Goal: Task Accomplishment & Management: Manage account settings

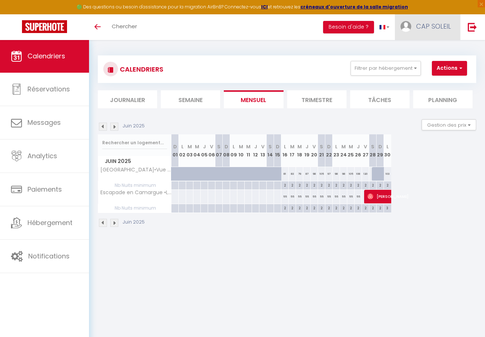
click at [421, 27] on span "CAP SOLEIL" at bounding box center [433, 26] width 35 height 9
click at [423, 51] on link "Paramètres" at bounding box center [431, 51] width 54 height 12
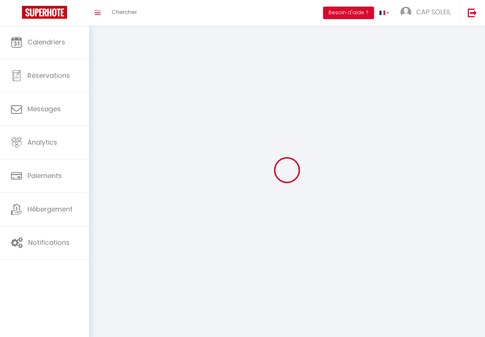
select select
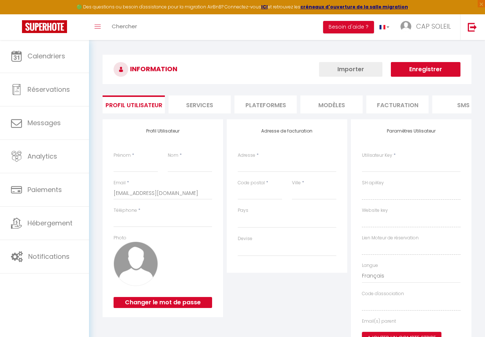
type input "CAP SOLEIL"
type input "[PERSON_NAME]"
type input "0698294736"
type input "[STREET_ADDRESS][PERSON_NAME]"
type input "30220"
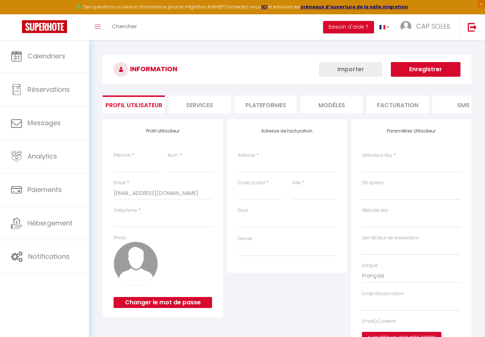
type input "Aigues Mortes"
select select "28"
type input "0HJBsV0PZ0mZEkrNM2aky6raz"
type input "CMEVnI9gqFl7AHbOuSxhTzfji"
type input "[URL][DOMAIN_NAME]"
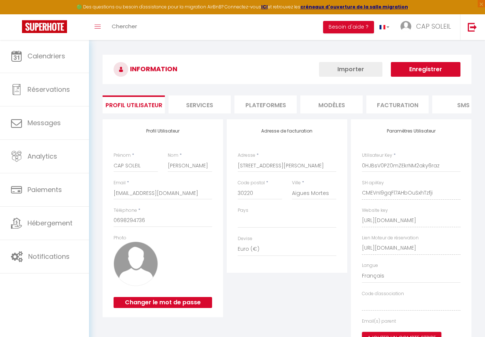
select select "fr"
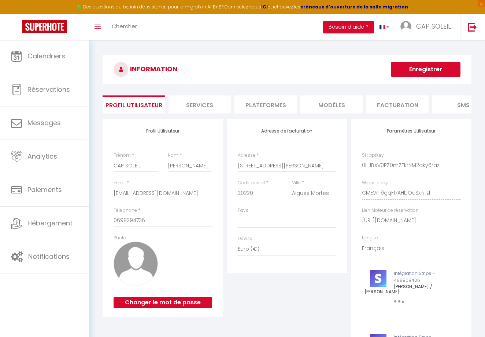
click at [261, 106] on li "Plateformes" at bounding box center [266, 104] width 62 height 18
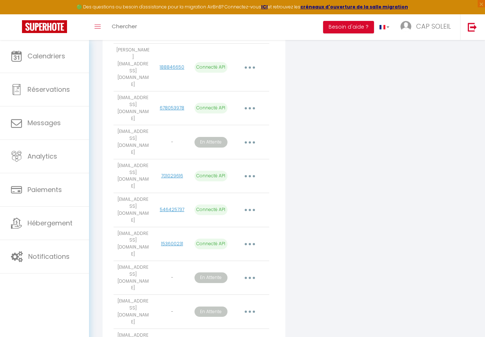
scroll to position [288, 0]
select select
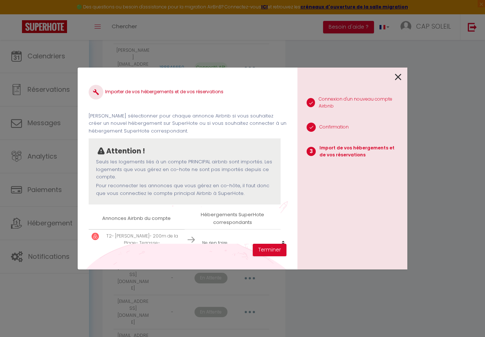
click at [398, 75] on icon at bounding box center [398, 76] width 7 height 11
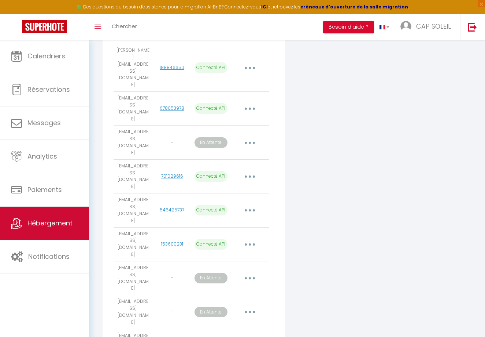
click at [47, 228] on link "Hébergement" at bounding box center [44, 222] width 89 height 33
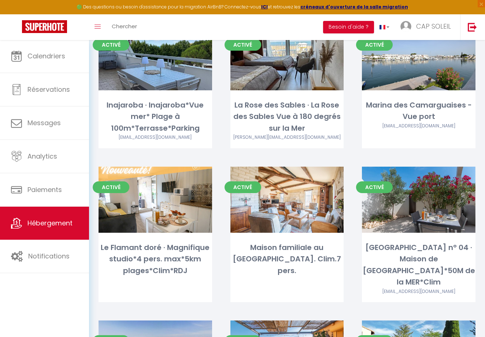
scroll to position [680, 0]
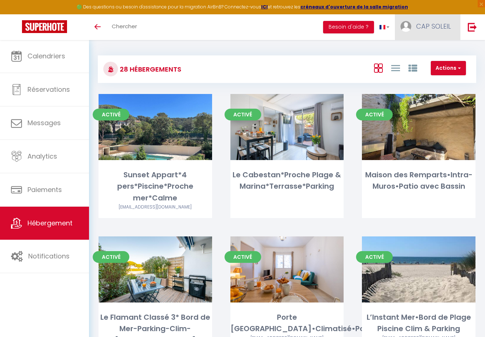
click at [436, 26] on span "CAP SOLEIL" at bounding box center [433, 26] width 35 height 9
click at [423, 50] on link "Paramètres" at bounding box center [431, 51] width 54 height 12
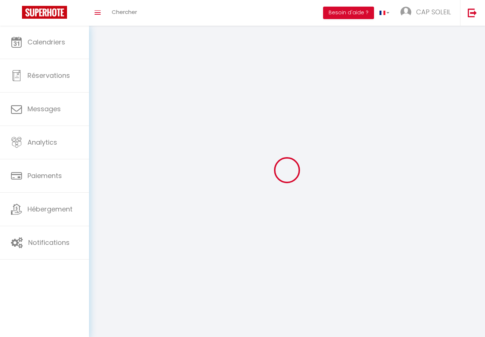
select select
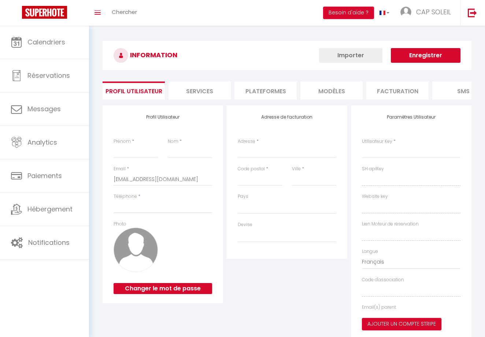
type input "CAP SOLEIL"
type input "[PERSON_NAME]"
type input "0698294736"
type input "[STREET_ADDRESS][PERSON_NAME]"
type input "30220"
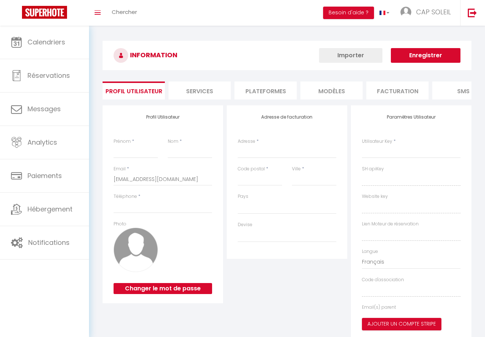
type input "Aigues Mortes"
select select "28"
type input "0HJBsV0PZ0mZEkrNM2aky6raz"
type input "CMEVnI9gqFl7AHbOuSxhTzfji"
type input "[URL][DOMAIN_NAME]"
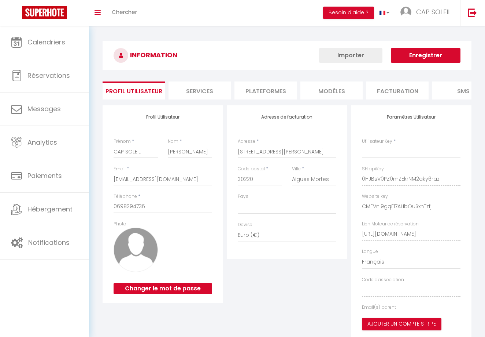
type input "0HJBsV0PZ0mZEkrNM2aky6raz"
type input "CMEVnI9gqFl7AHbOuSxhTzfji"
type input "[URL][DOMAIN_NAME]"
select select "fr"
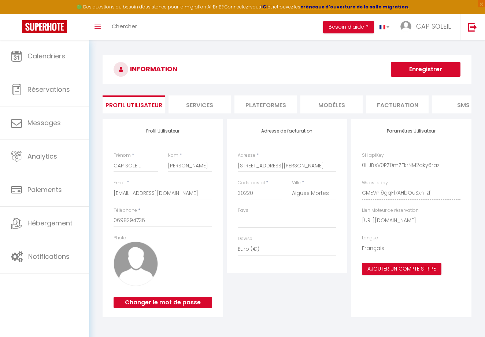
click at [260, 104] on li "Plateformes" at bounding box center [266, 104] width 62 height 18
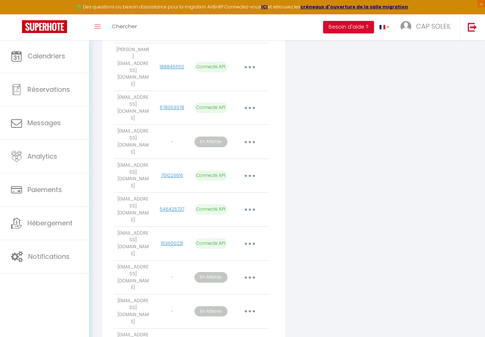
scroll to position [288, 0]
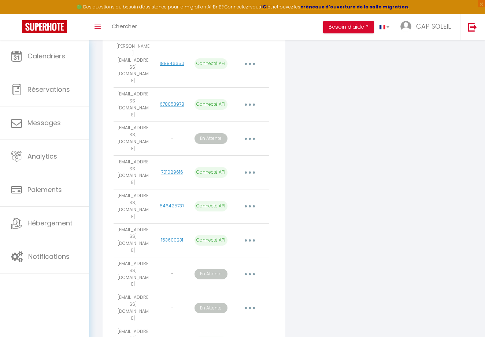
scroll to position [0, 0]
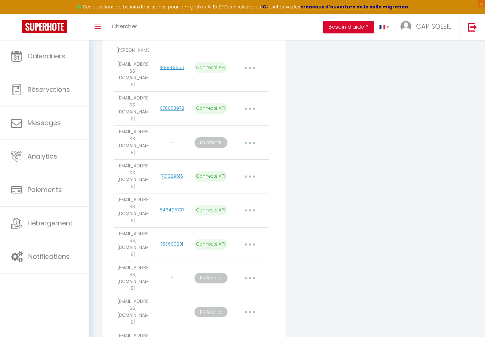
select select
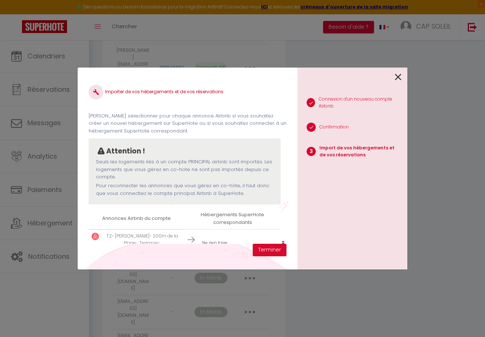
scroll to position [1, 0]
click at [264, 249] on button "Terminer" at bounding box center [270, 249] width 34 height 12
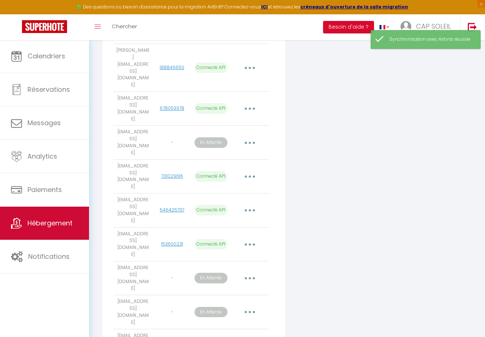
click at [63, 225] on span "Hébergement" at bounding box center [49, 222] width 45 height 9
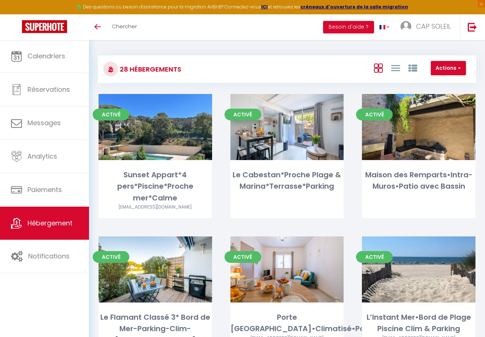
click at [442, 70] on button "Actions" at bounding box center [448, 68] width 35 height 15
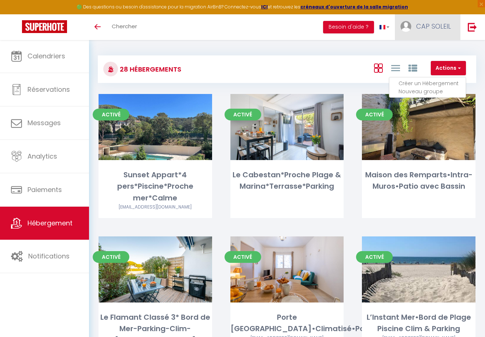
click at [431, 25] on span "CAP SOLEIL" at bounding box center [433, 26] width 35 height 9
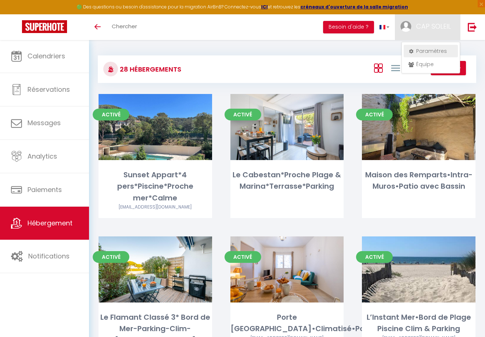
click at [427, 51] on link "Paramètres" at bounding box center [431, 51] width 54 height 12
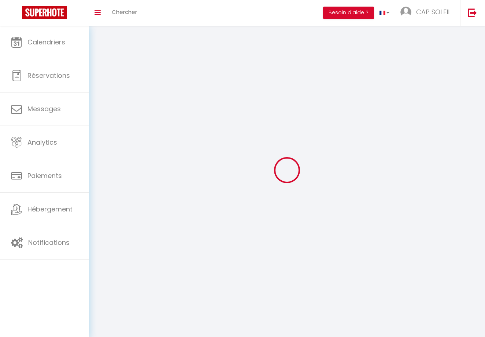
select select
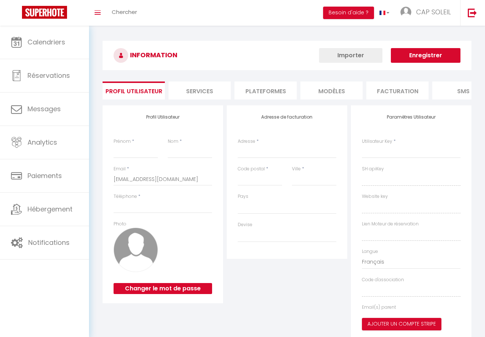
type input "CAP SOLEIL"
type input "[PERSON_NAME]"
type input "0698294736"
type input "[STREET_ADDRESS][PERSON_NAME]"
type input "30220"
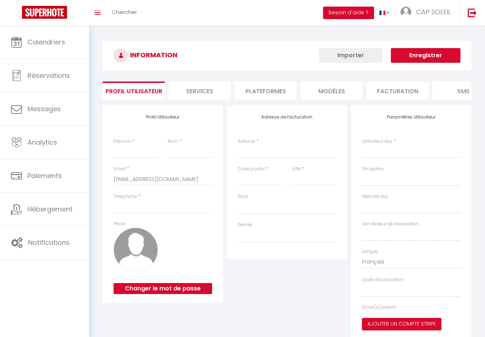
type input "Aigues Mortes"
select select "28"
type input "0HJBsV0PZ0mZEkrNM2aky6raz"
type input "CMEVnI9gqFl7AHbOuSxhTzfji"
type input "[URL][DOMAIN_NAME]"
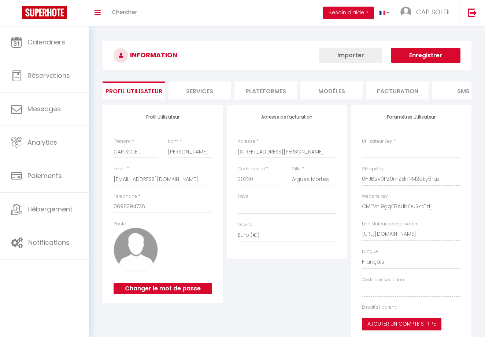
type input "0HJBsV0PZ0mZEkrNM2aky6raz"
type input "CMEVnI9gqFl7AHbOuSxhTzfji"
type input "[URL][DOMAIN_NAME]"
select select "fr"
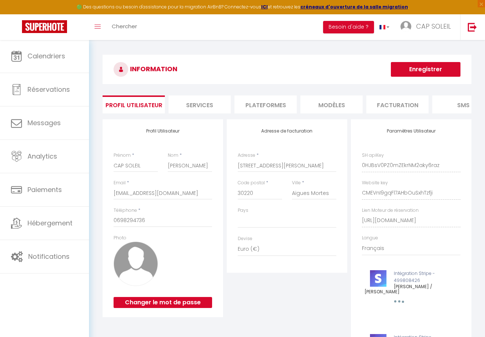
click at [266, 104] on li "Plateformes" at bounding box center [266, 104] width 62 height 18
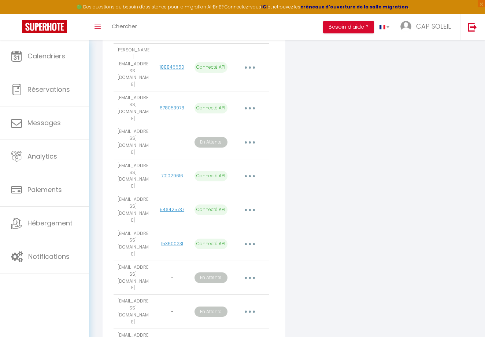
scroll to position [288, 0]
select select
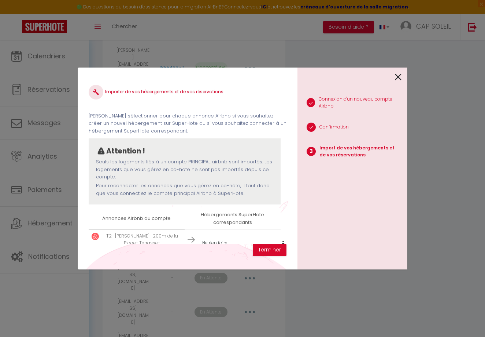
scroll to position [1, 0]
click at [176, 232] on p "T2- [PERSON_NAME]- 200m de la Plage- Terrasse-[GEOGRAPHIC_DATA]" at bounding box center [142, 242] width 79 height 21
click at [138, 238] on p "T2- [PERSON_NAME]- 200m de la Plage- Terrasse-[GEOGRAPHIC_DATA]" at bounding box center [142, 242] width 79 height 21
click at [335, 150] on p "Import de vos hébergements et de vos réservations" at bounding box center [361, 151] width 82 height 14
click at [276, 252] on button "Terminer" at bounding box center [270, 249] width 34 height 12
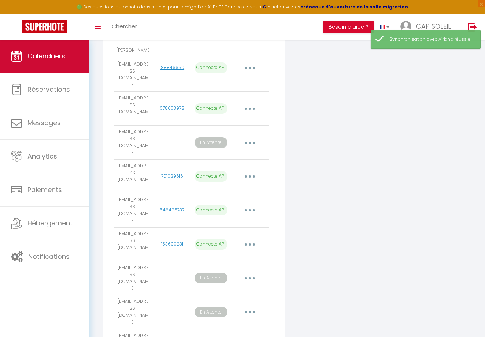
click at [43, 60] on span "Calendriers" at bounding box center [46, 55] width 38 height 9
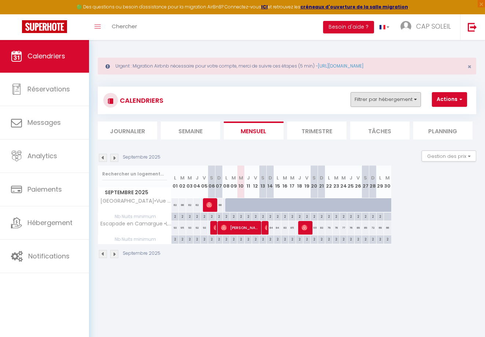
click at [378, 98] on button "Filtrer par hébergement" at bounding box center [386, 99] width 70 height 15
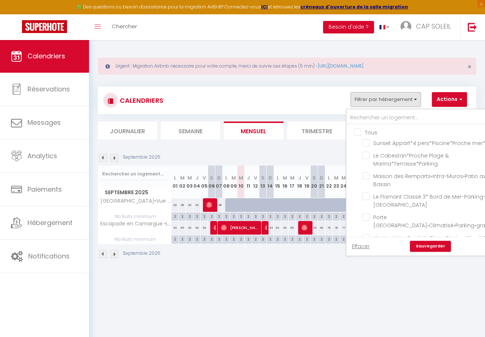
click at [358, 131] on input "Tous" at bounding box center [435, 131] width 162 height 7
checkbox input "true"
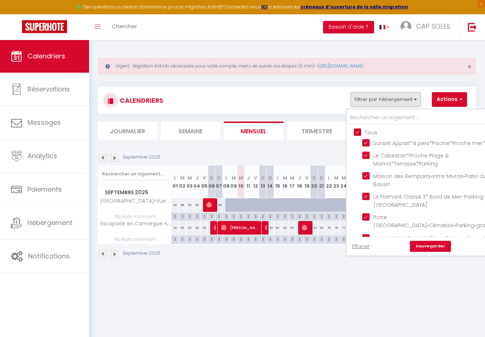
checkbox input "true"
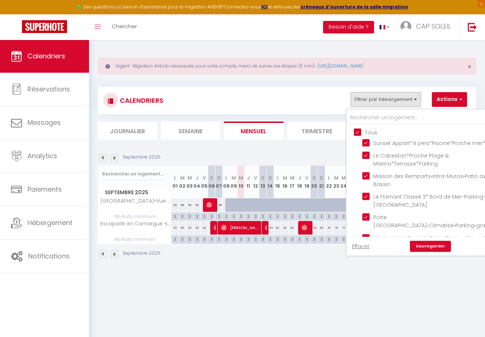
checkbox input "true"
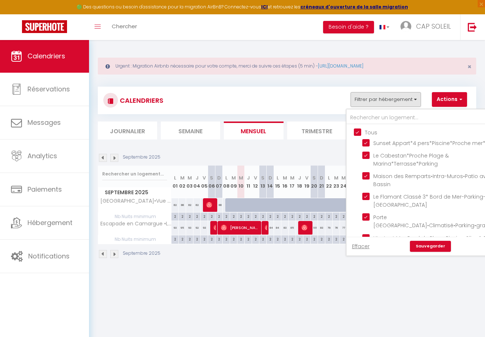
checkbox input "true"
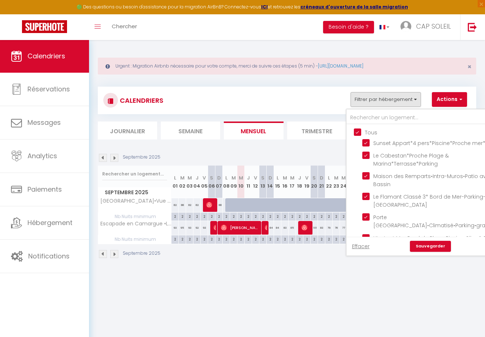
checkbox input "true"
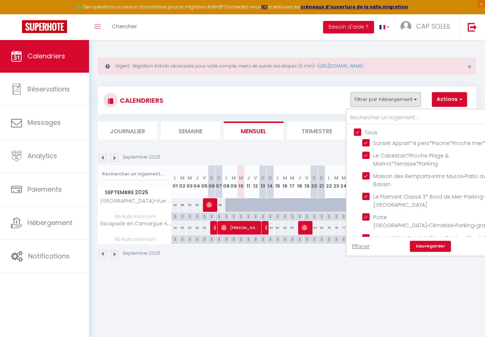
checkbox input "true"
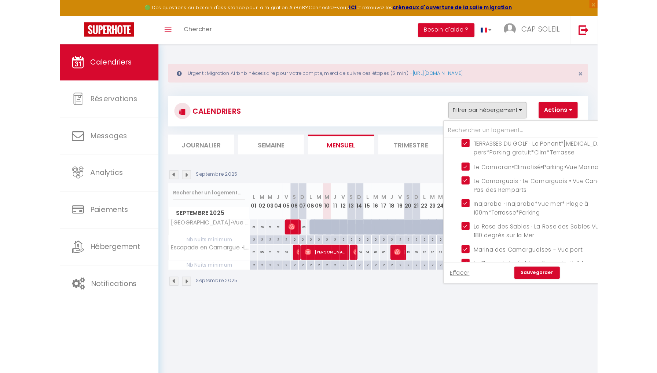
scroll to position [181, 0]
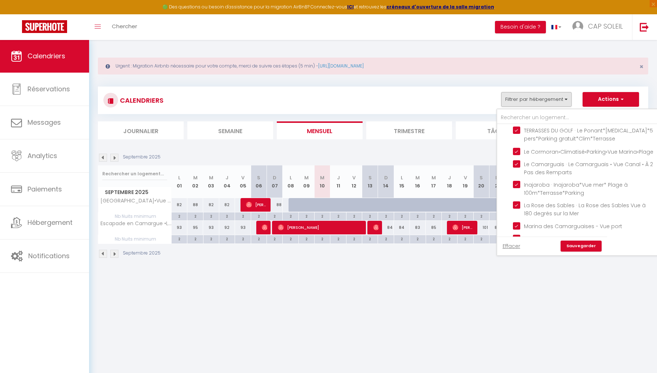
click at [366, 62] on div "Urgent : Migration Airbnb nécessaire pour votre compte, merci de suivre ces éta…" at bounding box center [373, 66] width 550 height 17
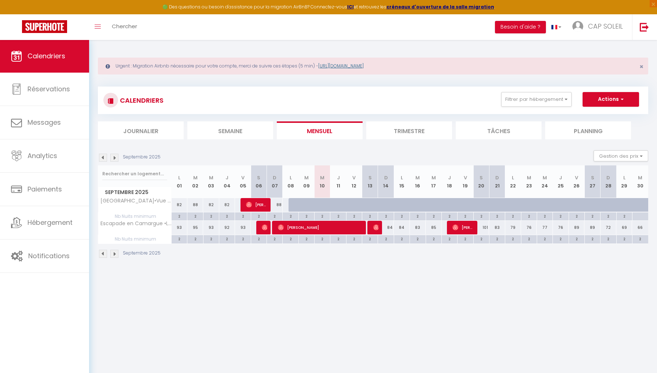
click at [364, 67] on link "[URL][DOMAIN_NAME]" at bounding box center [340, 66] width 45 height 6
